Goal: Information Seeking & Learning: Check status

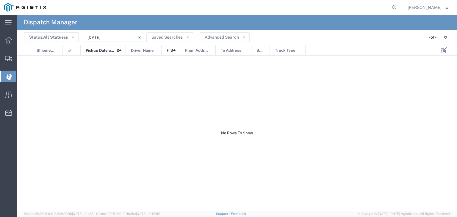
click at [122, 36] on input "[DATE] - [DATE]" at bounding box center [115, 37] width 60 height 9
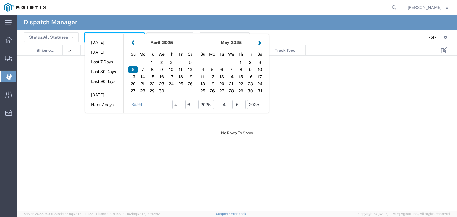
click at [260, 43] on button "button" at bounding box center [260, 43] width 6 height 8
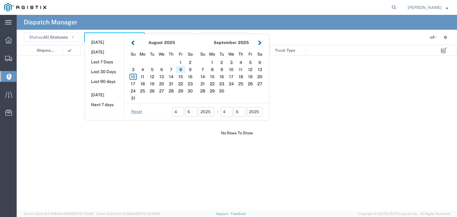
click at [177, 70] on div "8" at bounding box center [181, 69] width 10 height 7
type input "[DATE]"
type input "[DATE] - [DATE]"
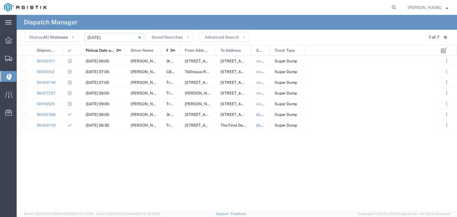
click at [125, 49] on div at bounding box center [125, 50] width 2 height 11
click at [62, 50] on div at bounding box center [63, 50] width 2 height 11
click at [126, 34] on input "[DATE] - [DATE]" at bounding box center [115, 37] width 60 height 9
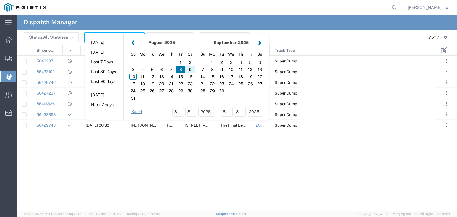
click at [191, 68] on div "9" at bounding box center [191, 69] width 10 height 7
type input "[DATE]"
type input "[DATE] - [DATE]"
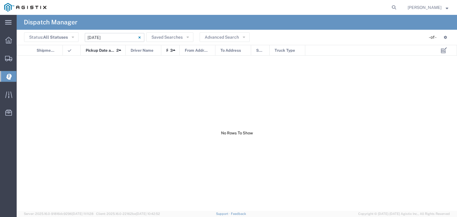
click at [111, 37] on input "[DATE] - [DATE]" at bounding box center [115, 37] width 60 height 9
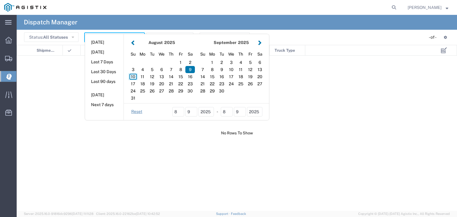
click at [133, 76] on div "10" at bounding box center [133, 76] width 10 height 7
type input "[DATE]"
type input "[DATE] - [DATE]"
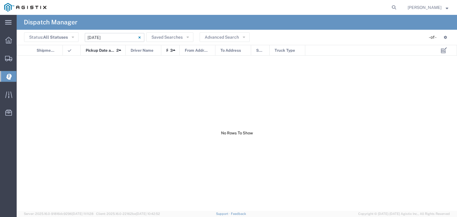
click at [121, 38] on input "[DATE] - [DATE]" at bounding box center [115, 37] width 60 height 9
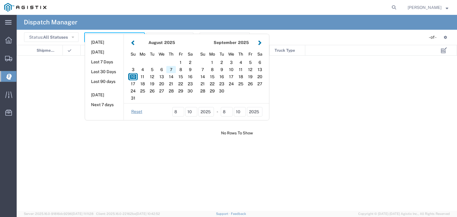
click at [170, 69] on div "7" at bounding box center [171, 69] width 10 height 7
type input "[DATE]"
type input "[DATE] - [DATE]"
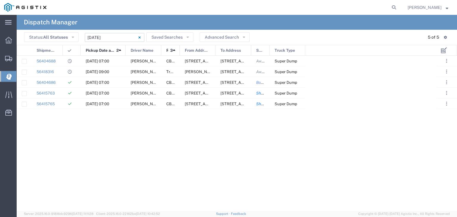
click at [124, 37] on input "[DATE] - [DATE]" at bounding box center [115, 37] width 60 height 9
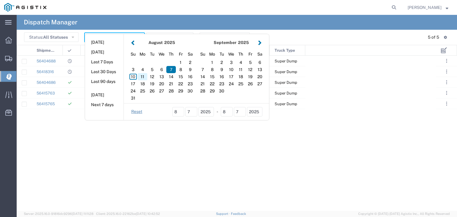
click at [143, 76] on div "11" at bounding box center [143, 76] width 10 height 7
type input "[DATE]"
type input "[DATE] - [DATE]"
